Goal: Find contact information: Find contact information

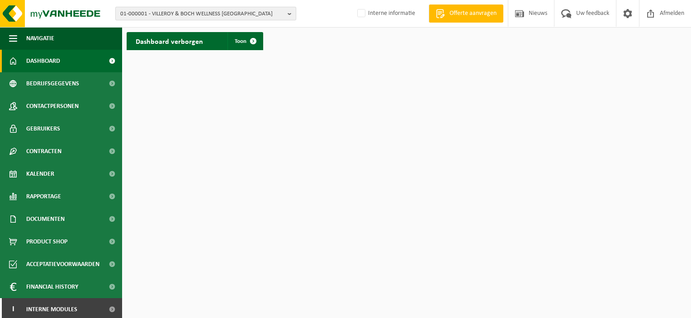
click at [281, 10] on span "01-000001 - VILLEROY & BOCH WELLNESS [GEOGRAPHIC_DATA]" at bounding box center [202, 14] width 164 height 14
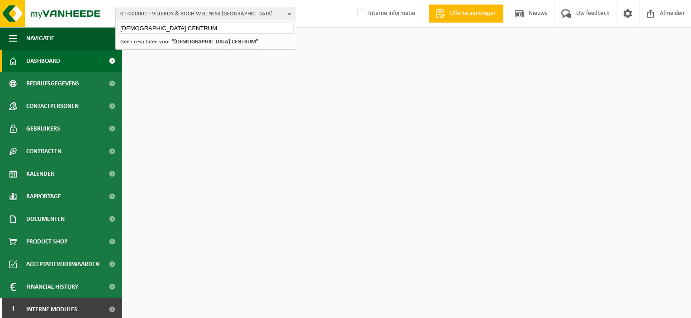
type input "[DEMOGRAPHIC_DATA] CENTRUM"
click at [203, 43] on strong "[DEMOGRAPHIC_DATA] CENTRUM" at bounding box center [215, 42] width 82 height 6
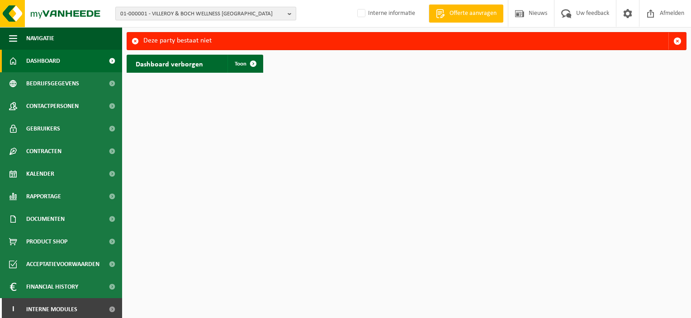
click at [226, 16] on span "01-000001 - VILLEROY & BOCH WELLNESS [GEOGRAPHIC_DATA]" at bounding box center [202, 14] width 164 height 14
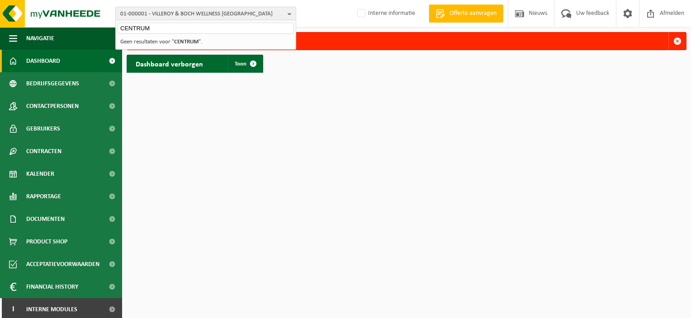
click at [217, 26] on input "CENTRUM" at bounding box center [206, 28] width 176 height 11
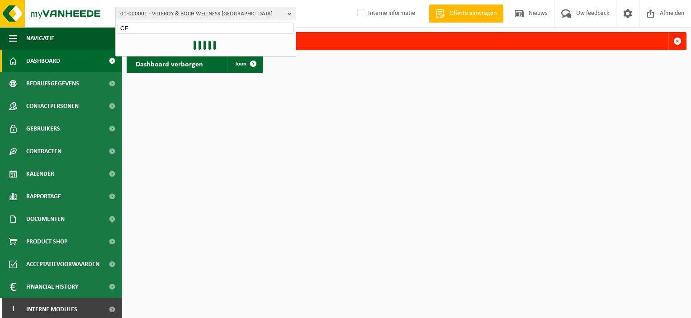
type input "C"
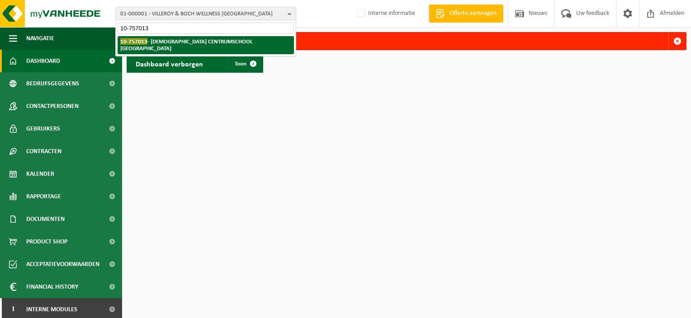
type input "10-757013"
click at [184, 38] on strong "10-757013 - [DEMOGRAPHIC_DATA] CENTRUMSCHOOL [GEOGRAPHIC_DATA]" at bounding box center [186, 45] width 132 height 14
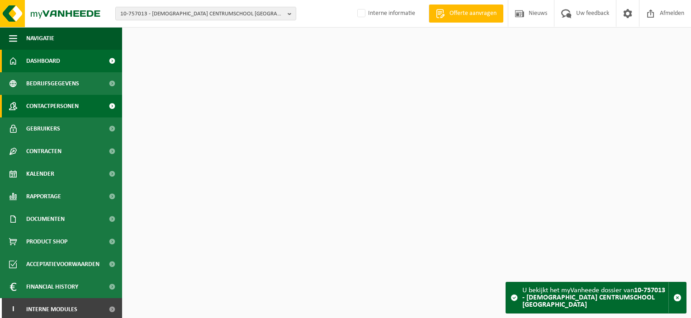
click at [68, 106] on span "Contactpersonen" at bounding box center [52, 106] width 52 height 23
